Goal: Check status: Check status

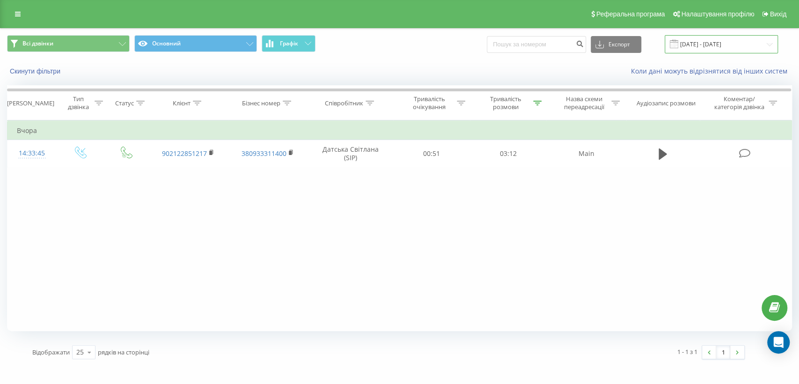
click at [693, 48] on input "[DATE] - [DATE]" at bounding box center [721, 44] width 113 height 18
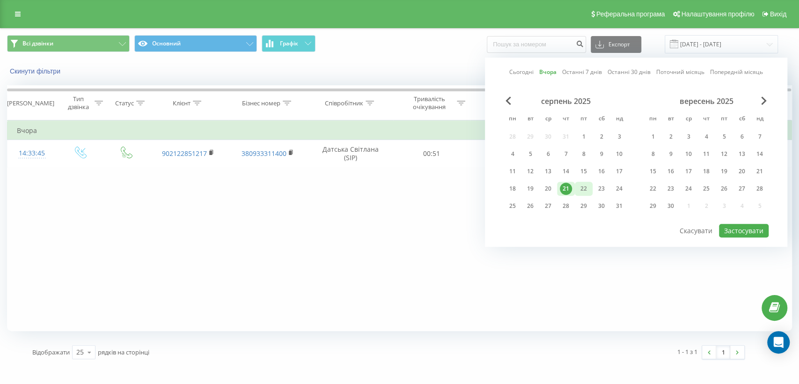
click at [584, 188] on div "22" at bounding box center [584, 189] width 12 height 12
click at [760, 230] on button "Застосувати" at bounding box center [744, 231] width 50 height 14
type input "[DATE] - [DATE]"
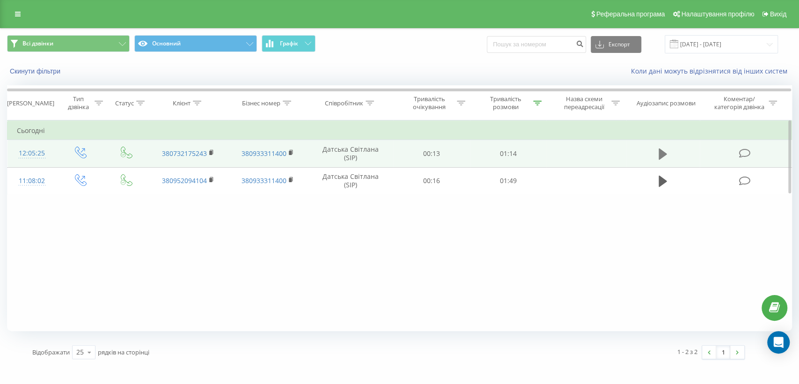
click at [667, 151] on button at bounding box center [663, 154] width 14 height 14
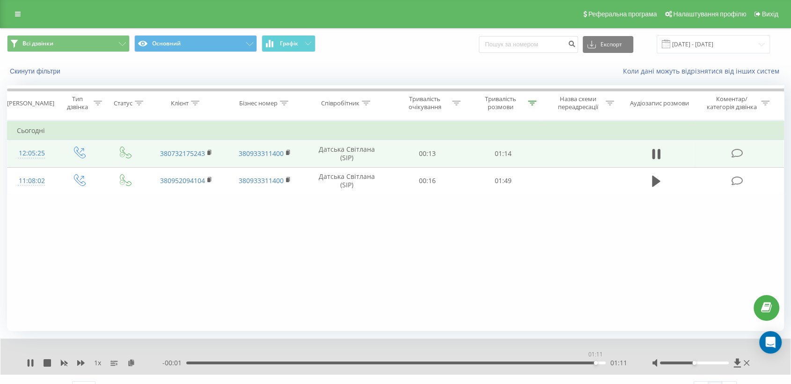
click at [596, 363] on div "01:11" at bounding box center [396, 362] width 420 height 3
click at [568, 363] on div "01:12" at bounding box center [396, 362] width 420 height 3
click at [519, 361] on div "- 00:05 01:08 01:08" at bounding box center [395, 362] width 466 height 9
click at [519, 363] on div "00:58" at bounding box center [396, 362] width 420 height 3
click at [498, 364] on div "00:59" at bounding box center [396, 362] width 420 height 3
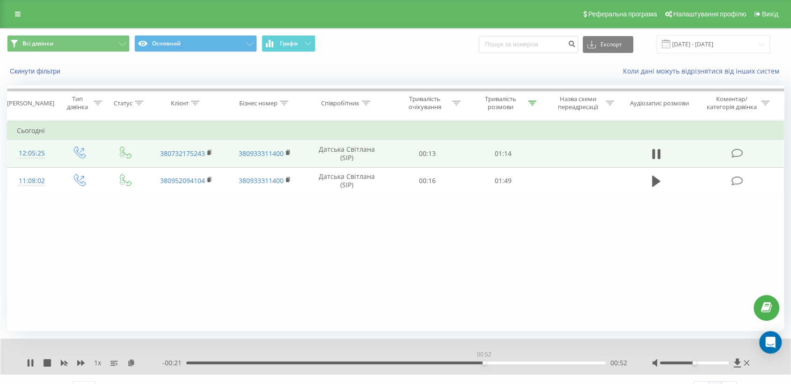
click at [484, 364] on div "00:52" at bounding box center [396, 362] width 420 height 3
click at [28, 365] on icon at bounding box center [29, 362] width 2 height 7
